Goal: Information Seeking & Learning: Learn about a topic

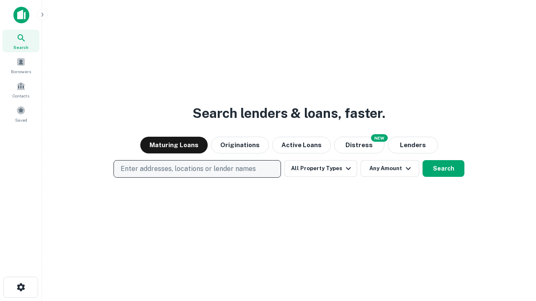
click at [197, 169] on p "Enter addresses, locations or lender names" at bounding box center [188, 169] width 135 height 10
type input "**********"
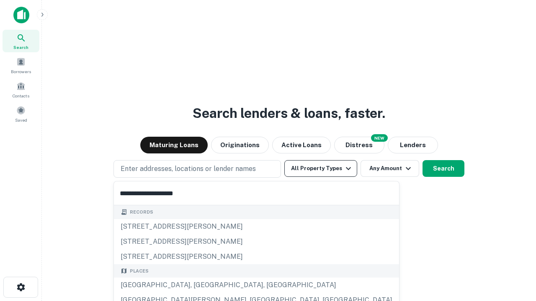
click at [200, 285] on div "[GEOGRAPHIC_DATA], [GEOGRAPHIC_DATA], [GEOGRAPHIC_DATA]" at bounding box center [256, 285] width 285 height 15
click at [321, 169] on button "All Property Types" at bounding box center [320, 168] width 73 height 17
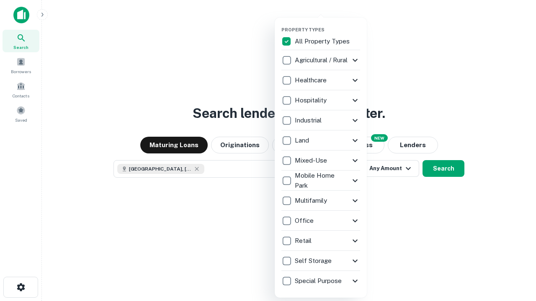
click at [327, 24] on button "button" at bounding box center [327, 24] width 92 height 0
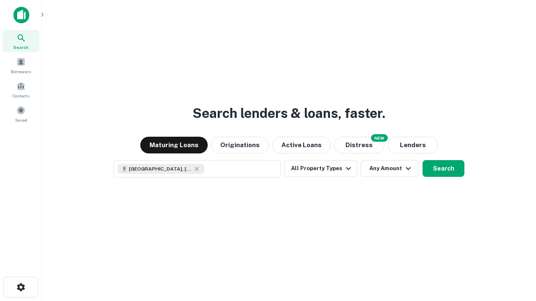
scroll to position [13, 0]
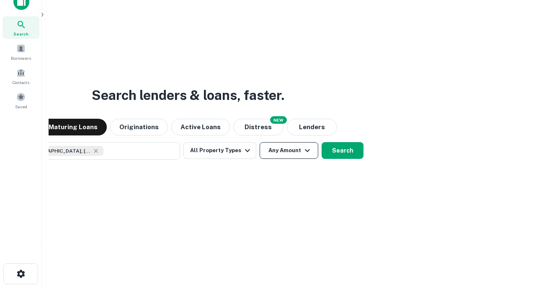
click at [260, 142] on button "Any Amount" at bounding box center [289, 150] width 59 height 17
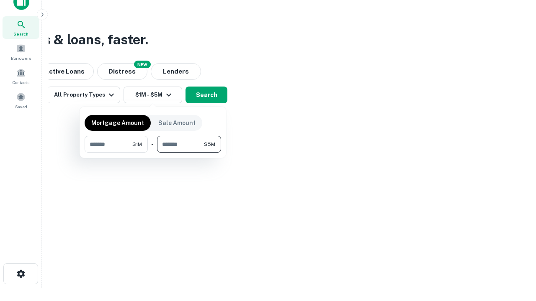
type input "*******"
click at [153, 153] on button "button" at bounding box center [153, 153] width 136 height 0
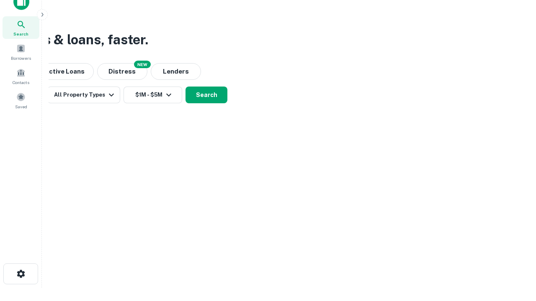
scroll to position [13, 0]
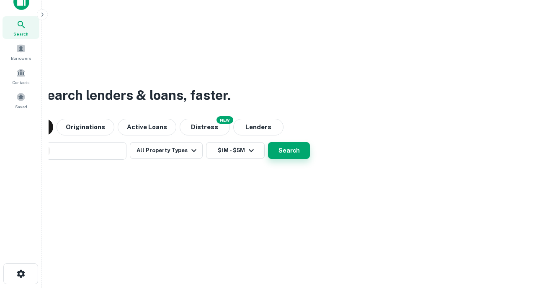
click at [268, 142] on button "Search" at bounding box center [289, 150] width 42 height 17
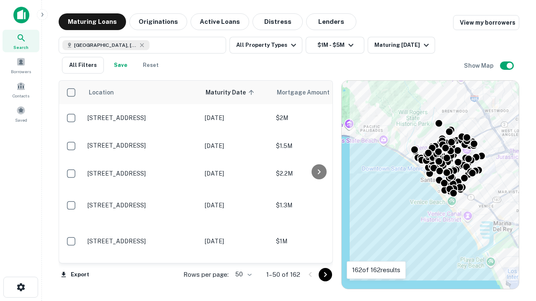
click at [242, 275] on body "Search Borrowers Contacts Saved Maturing Loans Originations Active Loans Distre…" at bounding box center [268, 150] width 536 height 301
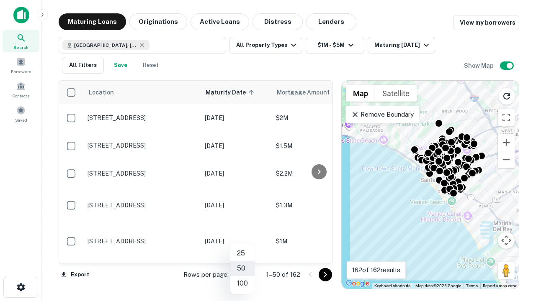
click at [242, 254] on li "25" at bounding box center [242, 253] width 24 height 15
